Goal: Information Seeking & Learning: Find specific fact

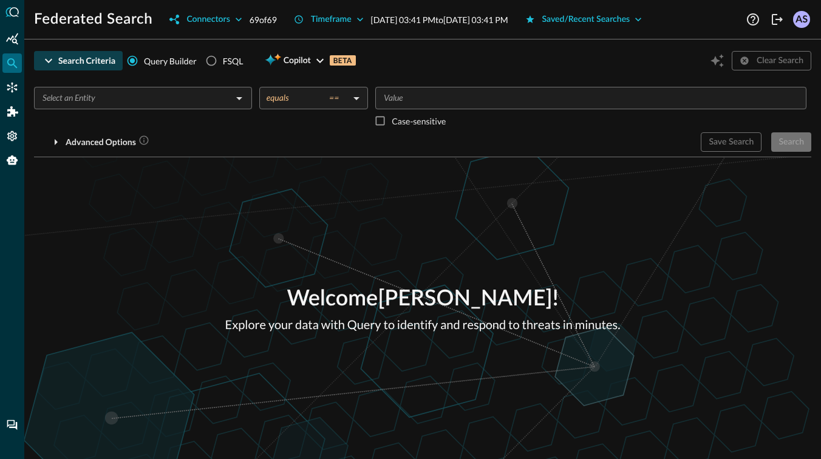
click at [49, 61] on icon "button" at bounding box center [48, 60] width 15 height 15
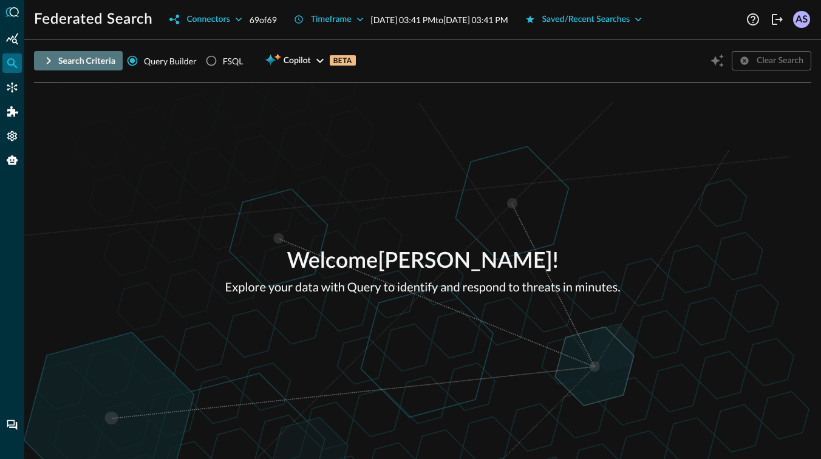
click at [49, 61] on icon "button" at bounding box center [48, 60] width 15 height 15
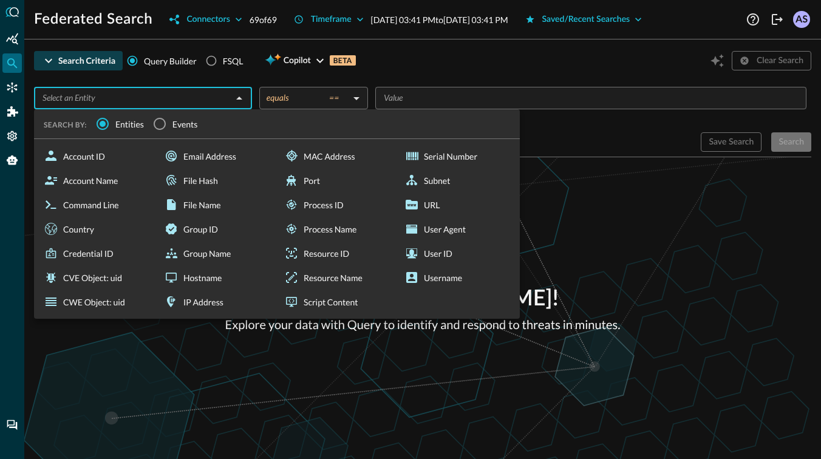
click at [70, 93] on input "text" at bounding box center [133, 98] width 191 height 15
click at [207, 163] on div "Email Address" at bounding box center [216, 156] width 115 height 24
type input "Email Address"
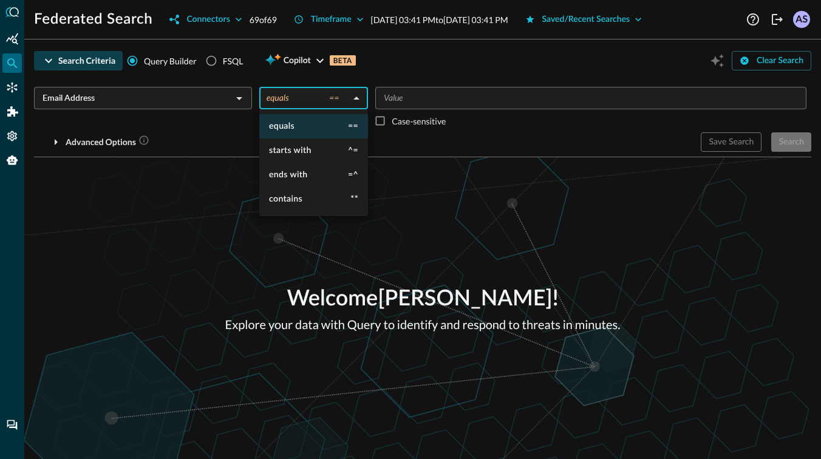
click at [350, 102] on body "Federated Search Connectors 69 of 69 Timeframe Sep 09, 2025 03:41 PM to Sep 10,…" at bounding box center [410, 229] width 821 height 459
click at [291, 199] on span "contains" at bounding box center [285, 199] width 33 height 9
type input "contains"
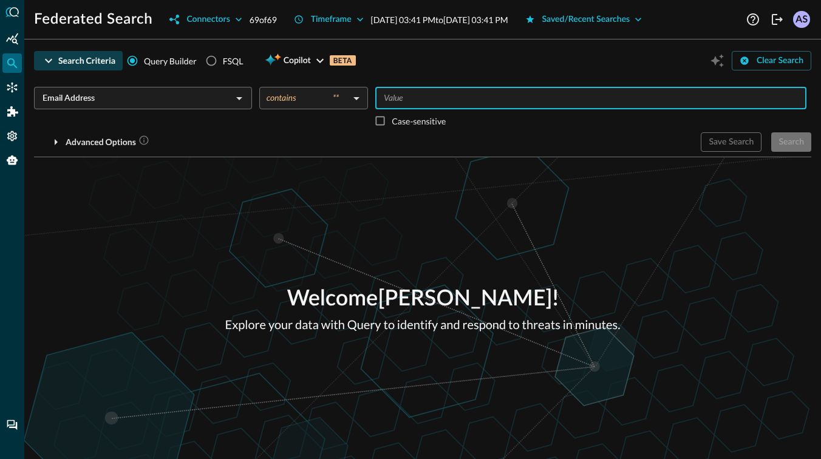
click at [398, 103] on input "Value" at bounding box center [590, 98] width 422 height 15
type input "query"
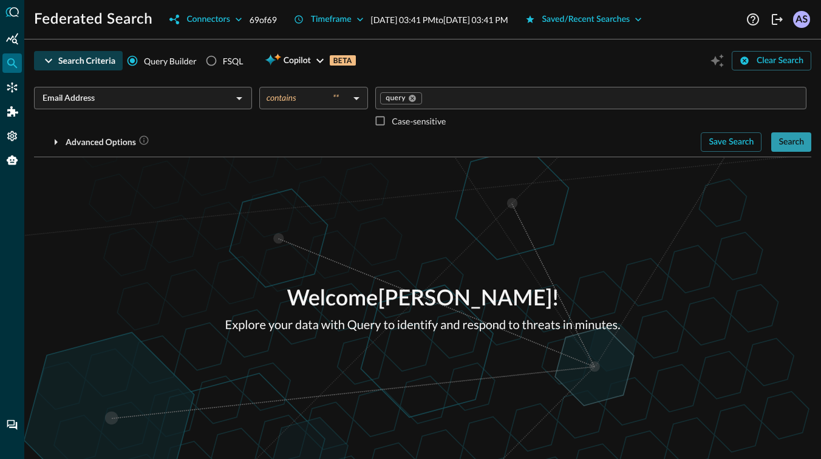
click at [783, 144] on div "Search" at bounding box center [792, 142] width 26 height 15
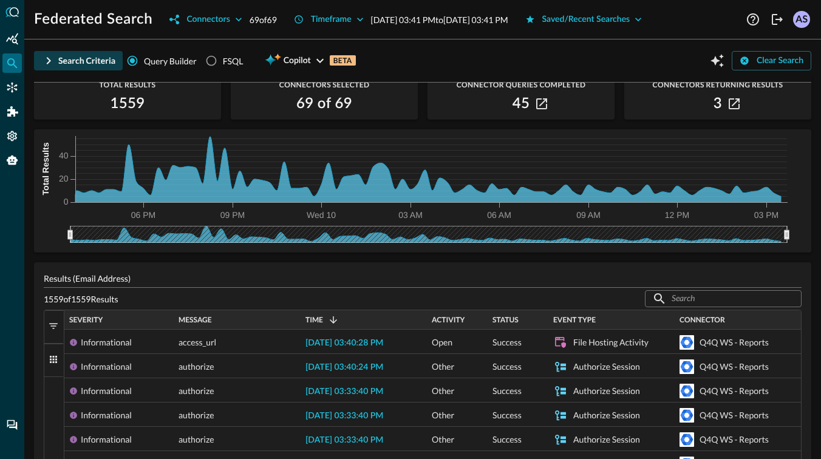
scroll to position [46, 0]
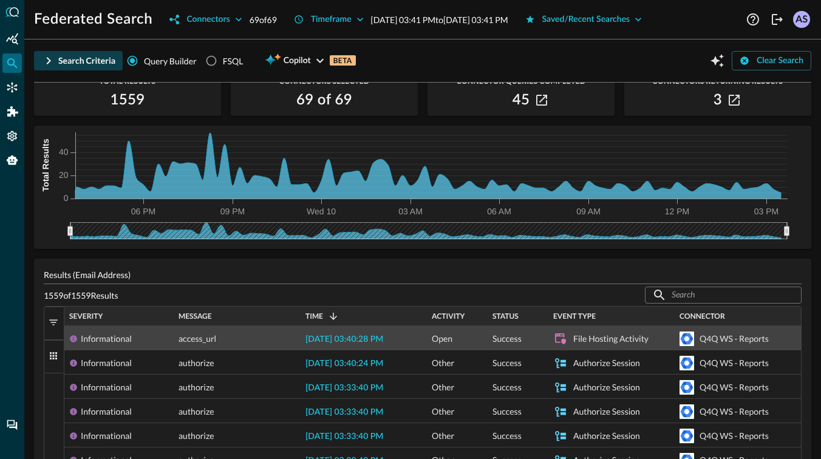
click at [565, 340] on icon at bounding box center [560, 338] width 11 height 11
click at [559, 340] on icon at bounding box center [560, 339] width 15 height 15
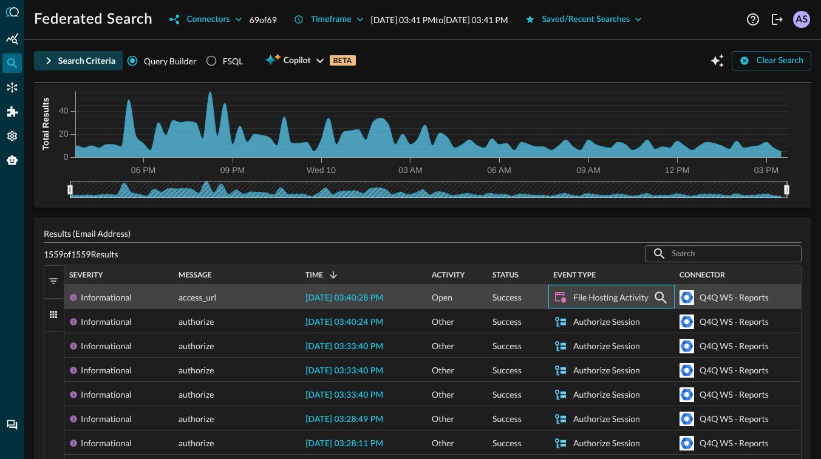
scroll to position [87, 0]
click at [510, 300] on span "Success" at bounding box center [507, 297] width 29 height 24
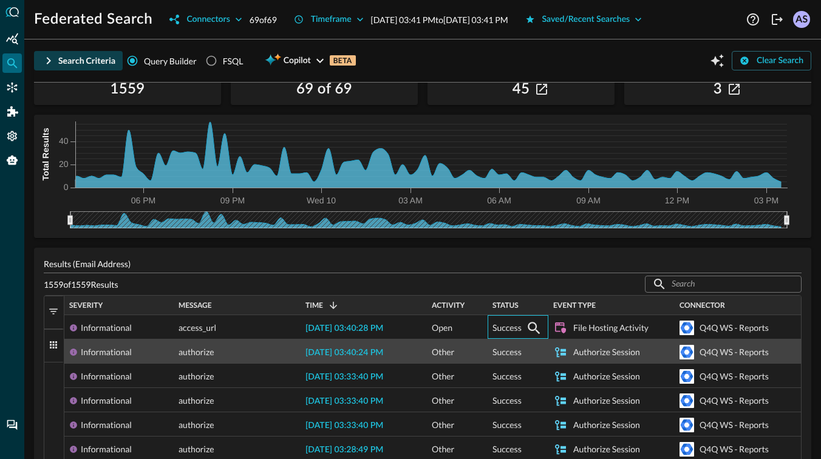
scroll to position [0, 0]
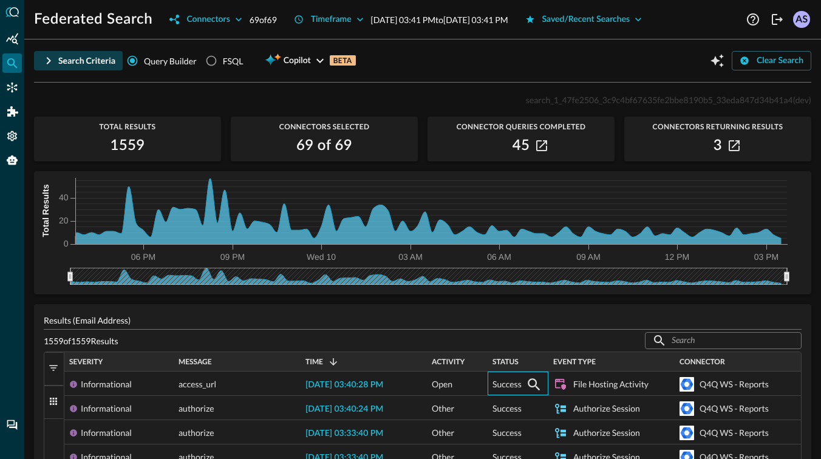
click at [49, 58] on icon "button" at bounding box center [48, 60] width 15 height 15
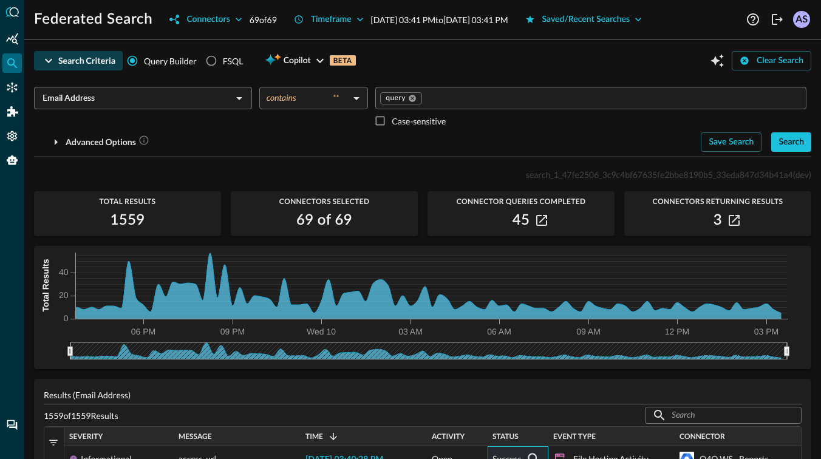
click at [118, 104] on input "Email Address" at bounding box center [133, 98] width 191 height 15
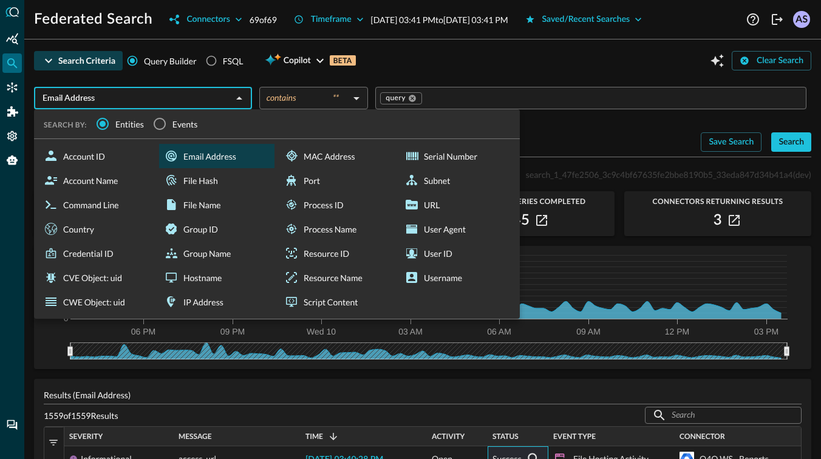
click at [219, 151] on div "Email Address" at bounding box center [216, 156] width 115 height 24
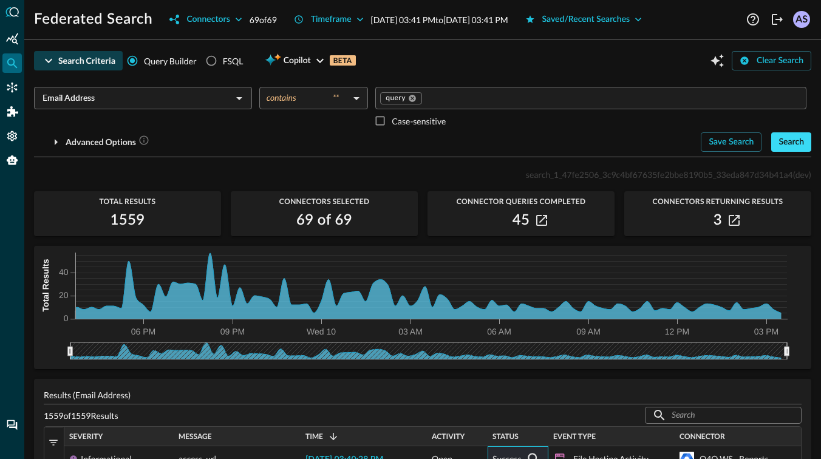
click at [795, 146] on div "Search" at bounding box center [792, 142] width 26 height 15
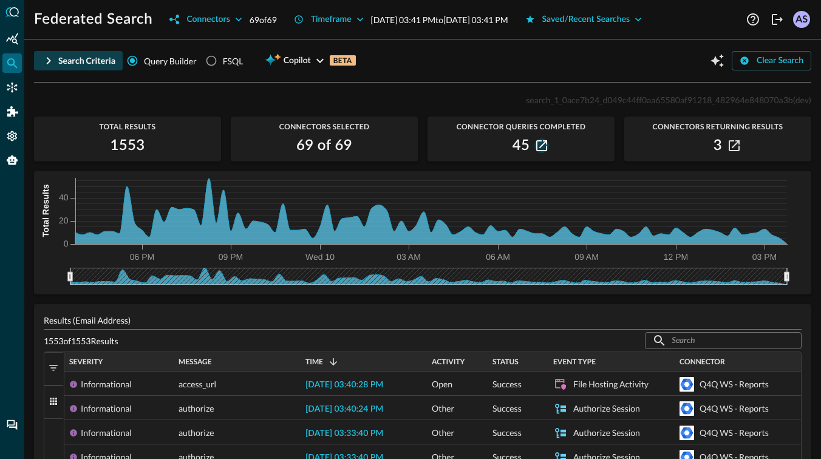
click at [548, 143] on button "button" at bounding box center [542, 145] width 15 height 15
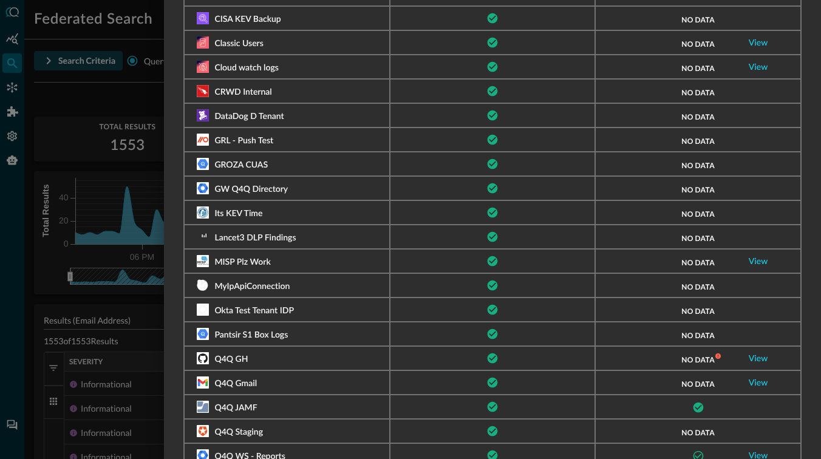
scroll to position [381, 0]
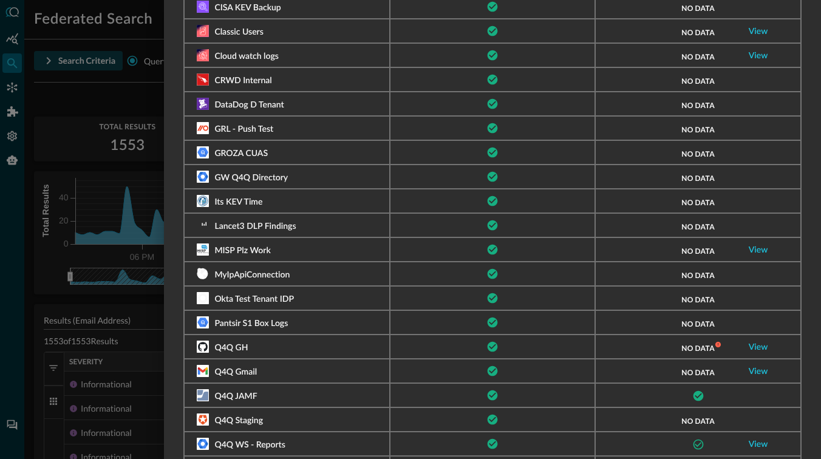
click at [259, 224] on span "Lancet3 DLP Findings" at bounding box center [254, 226] width 81 height 9
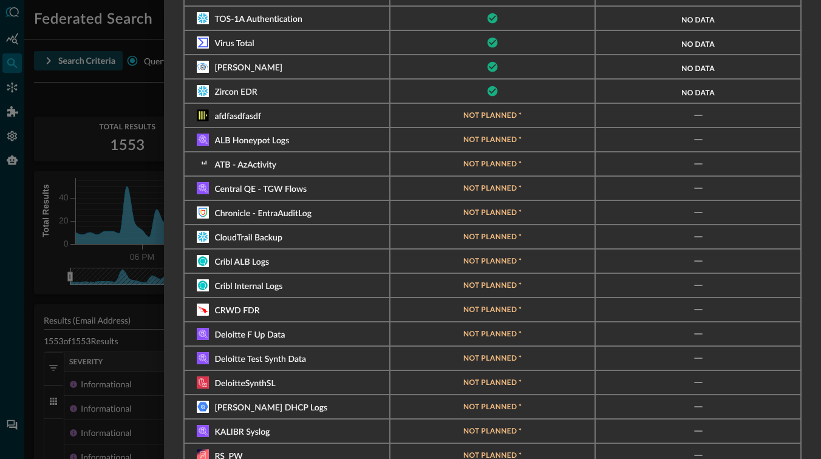
scroll to position [1249, 0]
